Goal: Check status

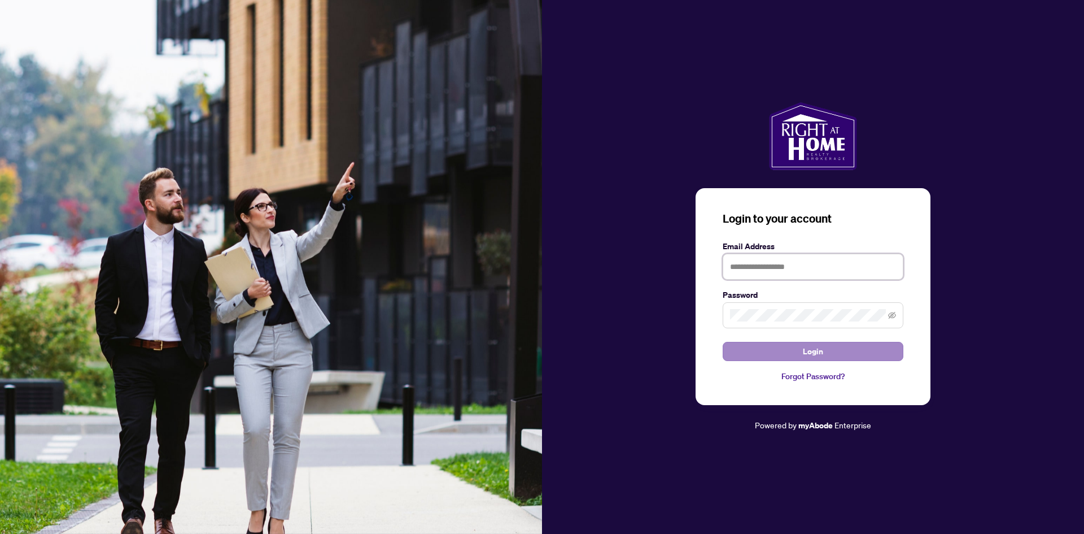
type input "**********"
click at [777, 350] on button "Login" at bounding box center [813, 351] width 181 height 19
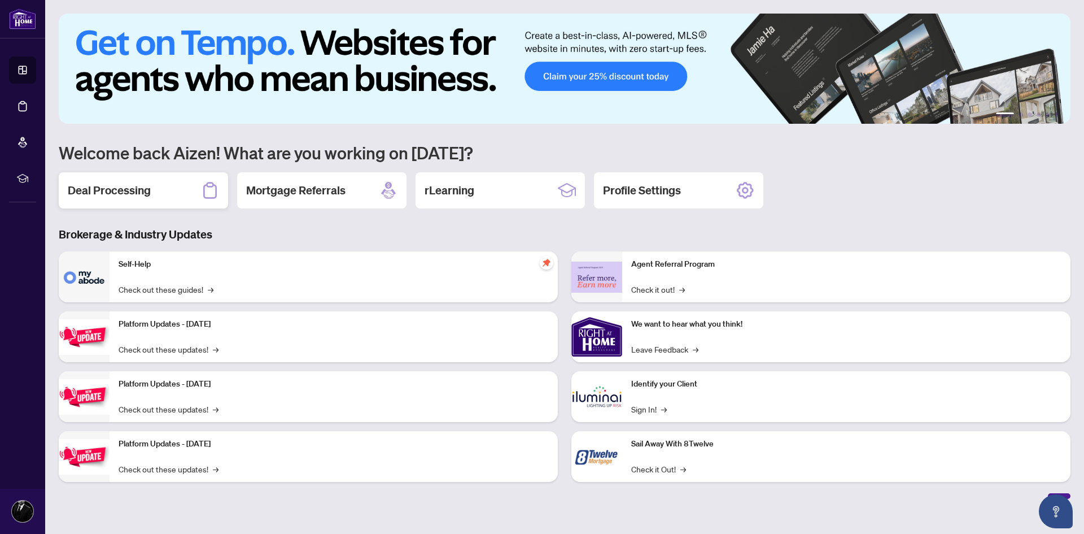
click at [143, 198] on h2 "Deal Processing" at bounding box center [109, 190] width 83 height 16
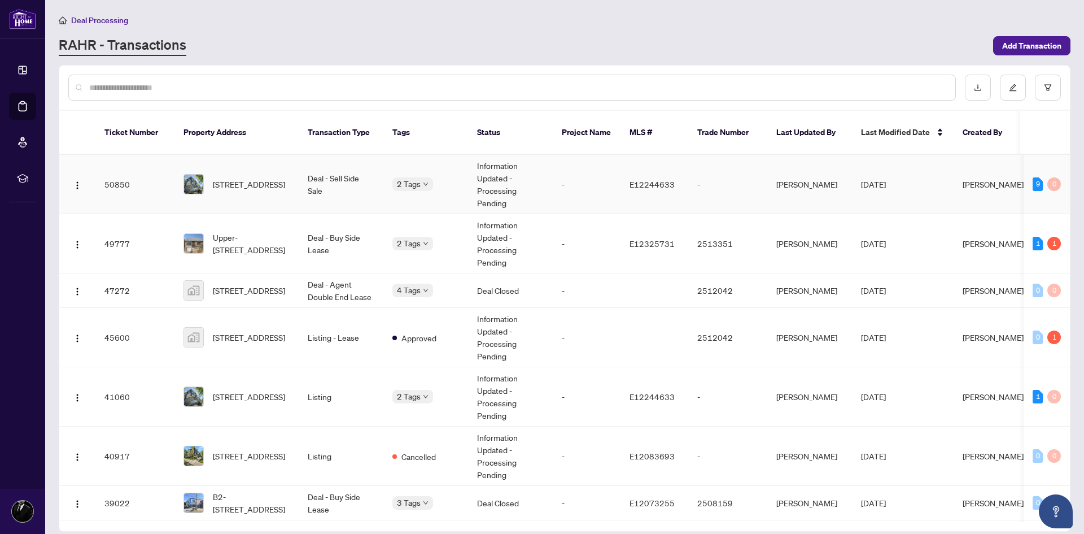
click at [263, 189] on td "[STREET_ADDRESS]" at bounding box center [236, 184] width 124 height 59
